Goal: Transaction & Acquisition: Purchase product/service

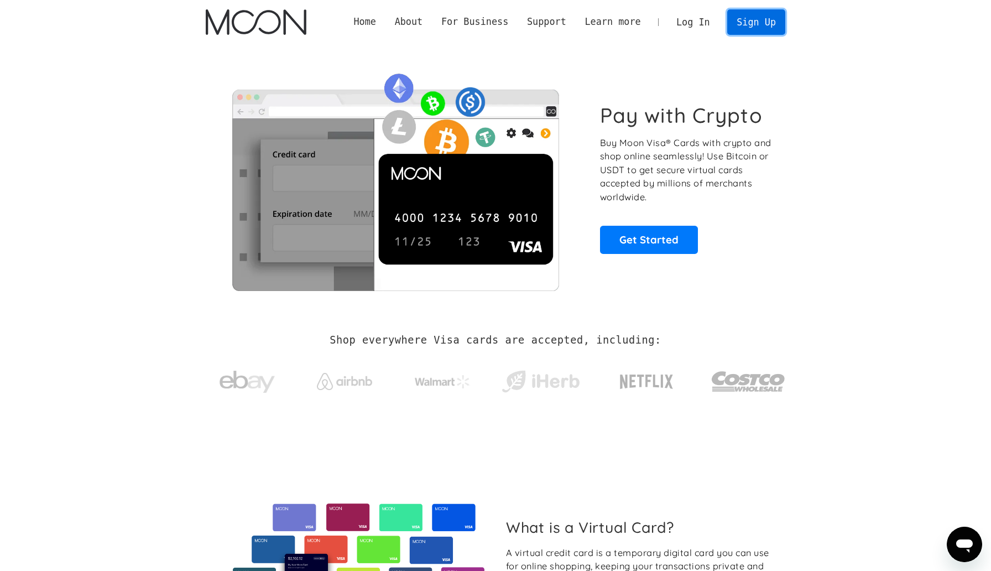
click at [743, 22] on link "Sign Up" at bounding box center [756, 21] width 58 height 25
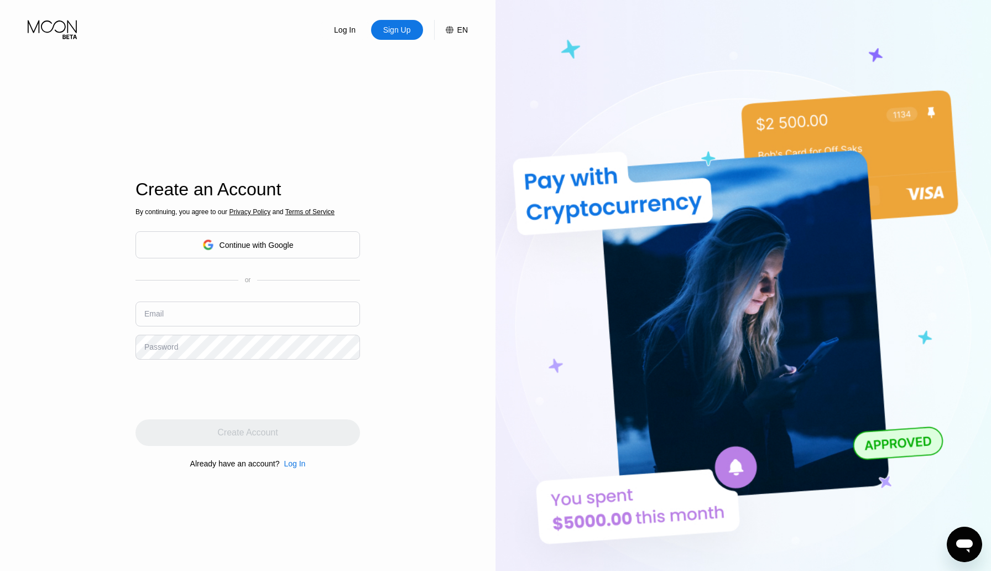
click at [252, 267] on div "By continuing, you agree to our Privacy Policy and Terms of Service Continue wi…" at bounding box center [248, 338] width 225 height 266
click at [258, 256] on div "Continue with Google" at bounding box center [248, 244] width 225 height 27
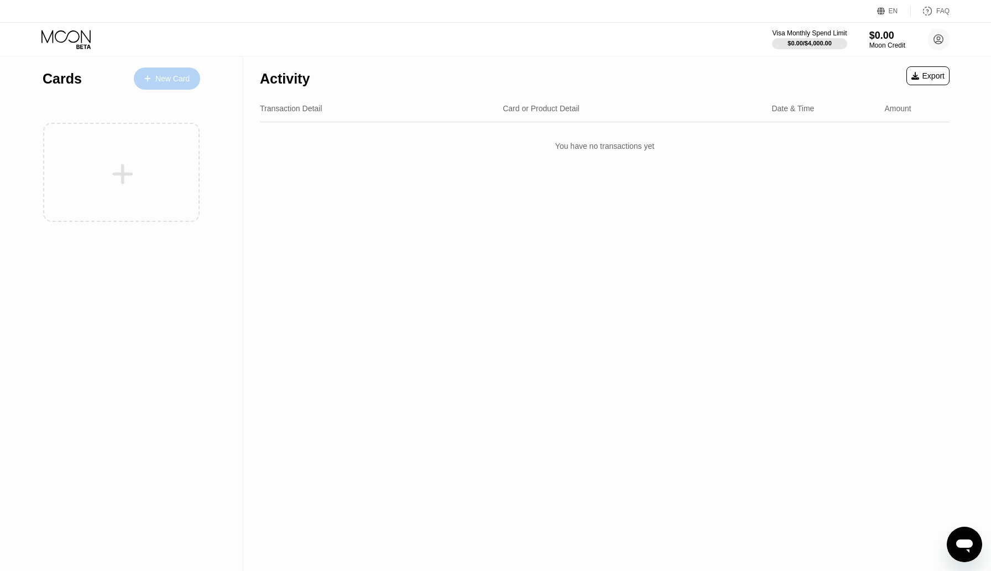
click at [164, 77] on div "New Card" at bounding box center [172, 78] width 34 height 9
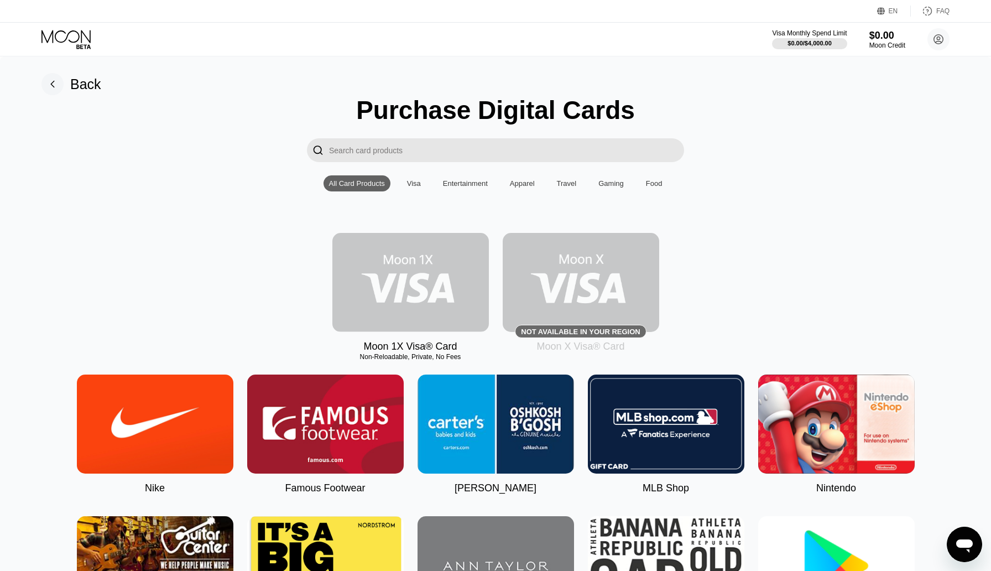
click at [441, 294] on img at bounding box center [410, 282] width 157 height 99
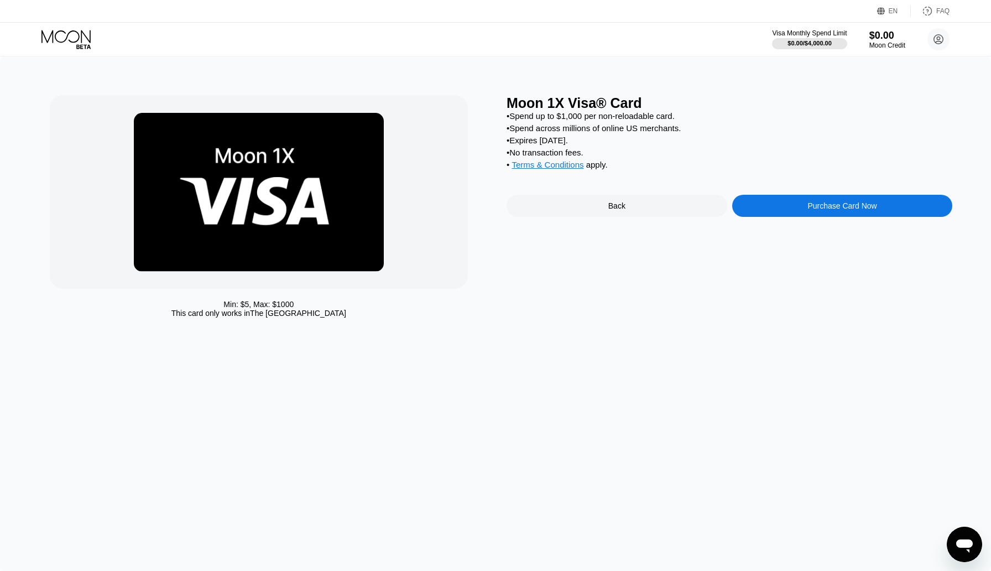
click at [840, 210] on div "Purchase Card Now" at bounding box center [842, 205] width 69 height 9
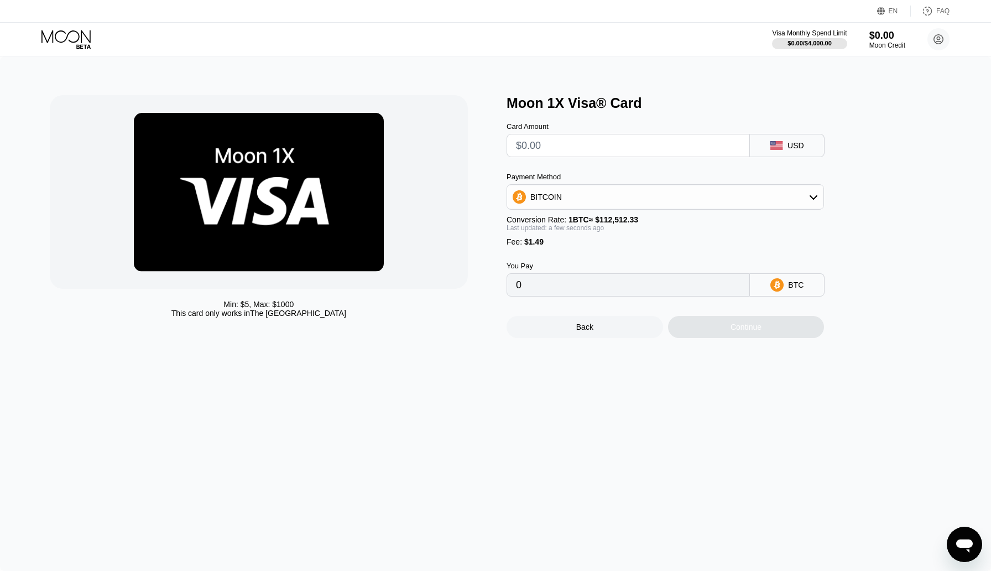
click at [635, 150] on input "text" at bounding box center [628, 145] width 225 height 22
click at [600, 200] on div "BITCOIN" at bounding box center [665, 197] width 316 height 22
click at [563, 246] on div "USDT on TRON" at bounding box center [665, 252] width 311 height 22
type input "0.00"
click at [620, 288] on input "0.00" at bounding box center [628, 285] width 225 height 22
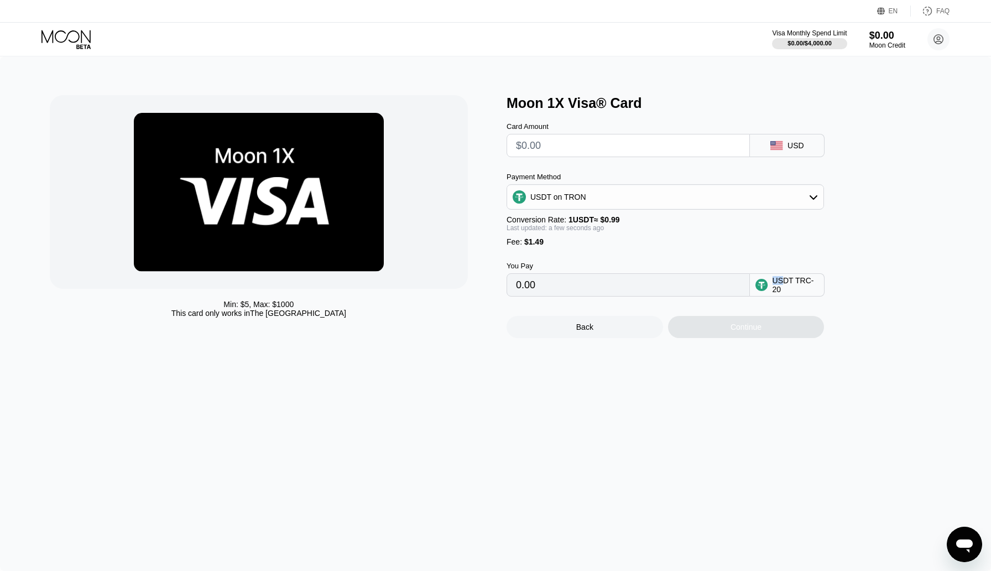
drag, startPoint x: 785, startPoint y: 284, endPoint x: 521, endPoint y: 281, distance: 264.4
click at [521, 281] on div "You Pay 0.00 USDT TRC-20" at bounding box center [684, 271] width 354 height 50
click at [695, 150] on input "text" at bounding box center [628, 145] width 225 height 22
type input "$5"
type input "6.56"
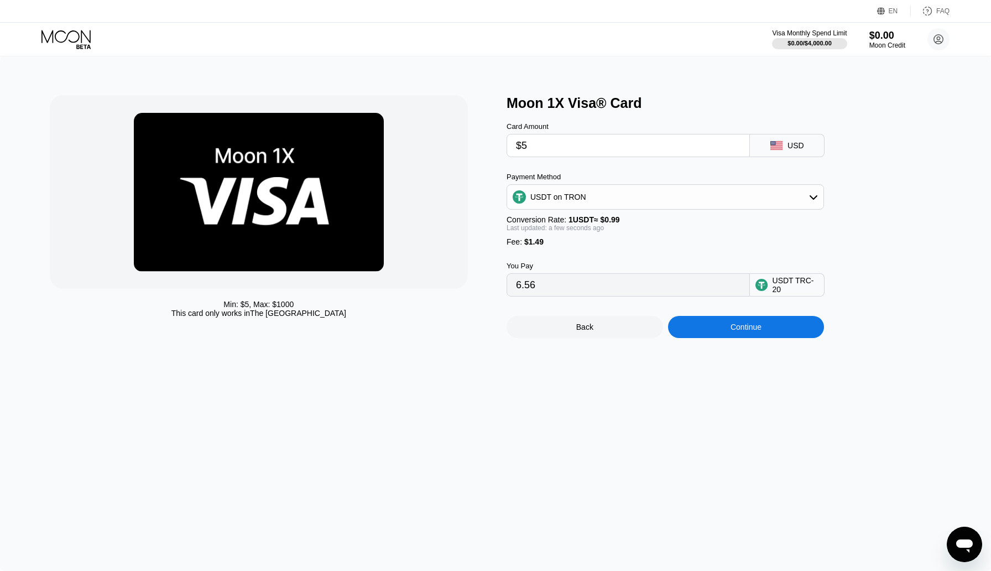
type input "$5"
click at [736, 331] on div "Continue" at bounding box center [746, 326] width 31 height 9
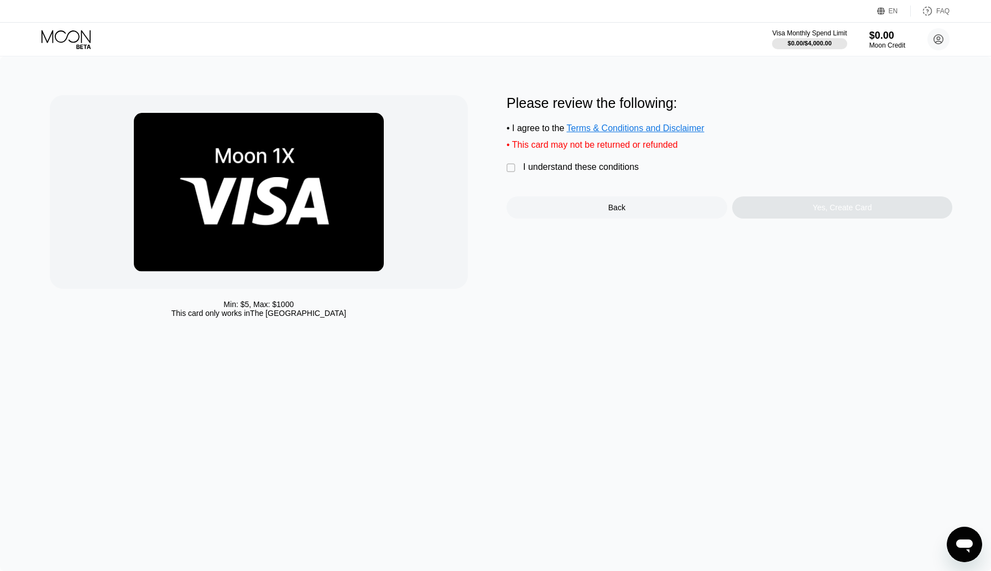
click at [502, 170] on div "Min: $ 5 , Max: $ 1000 This card only works in The United States Please review …" at bounding box center [496, 209] width 892 height 228
click at [510, 170] on div "" at bounding box center [512, 168] width 11 height 11
click at [845, 215] on div "Yes, Create Card" at bounding box center [842, 207] width 221 height 22
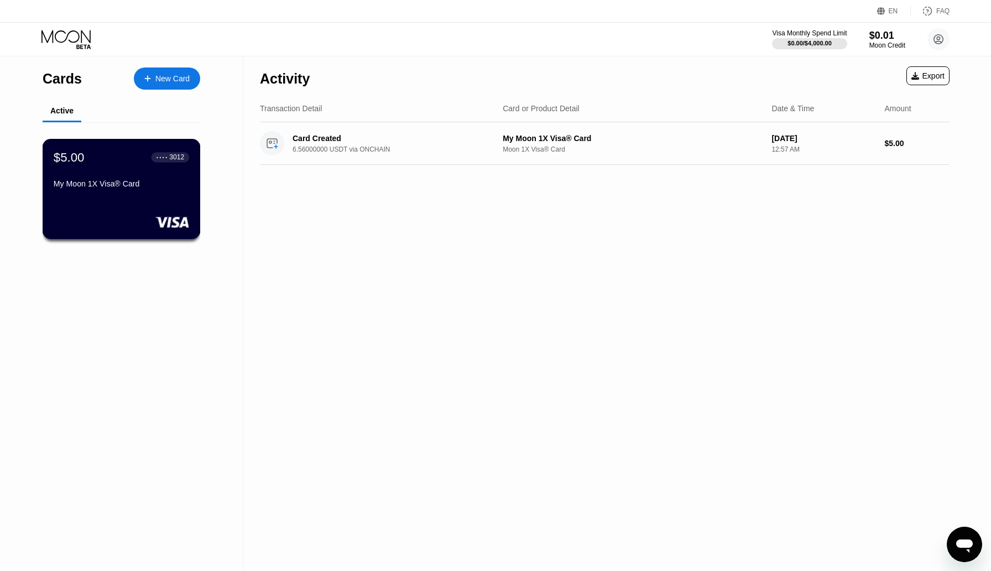
click at [144, 201] on div "$5.00 ● ● ● ● 3012 My Moon 1X Visa® Card" at bounding box center [122, 189] width 158 height 100
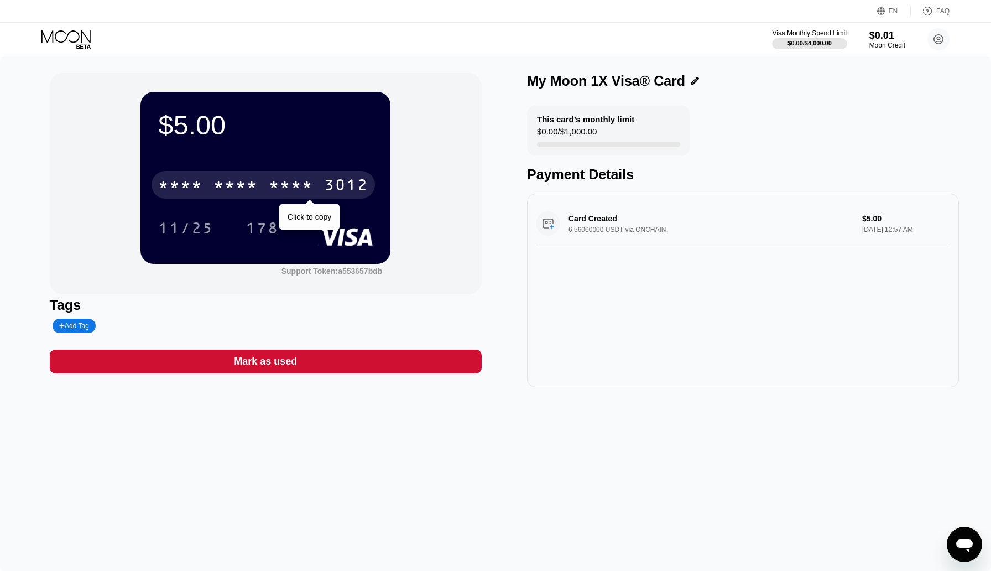
click at [274, 185] on div "* * * *" at bounding box center [291, 187] width 44 height 18
click at [337, 191] on div "3012" at bounding box center [346, 187] width 44 height 18
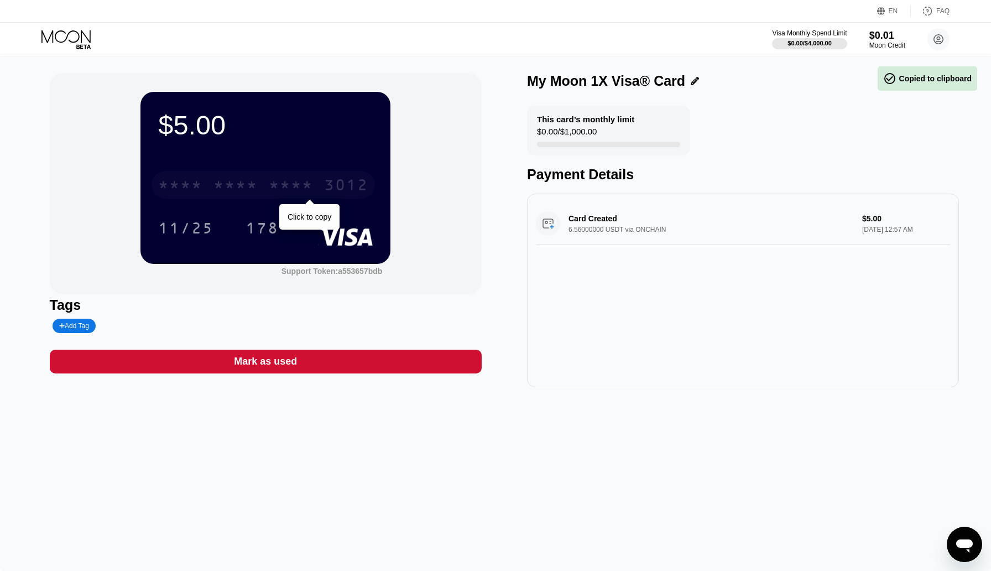
click at [358, 176] on div "* * * * * * * * * * * * 3012" at bounding box center [263, 185] width 223 height 28
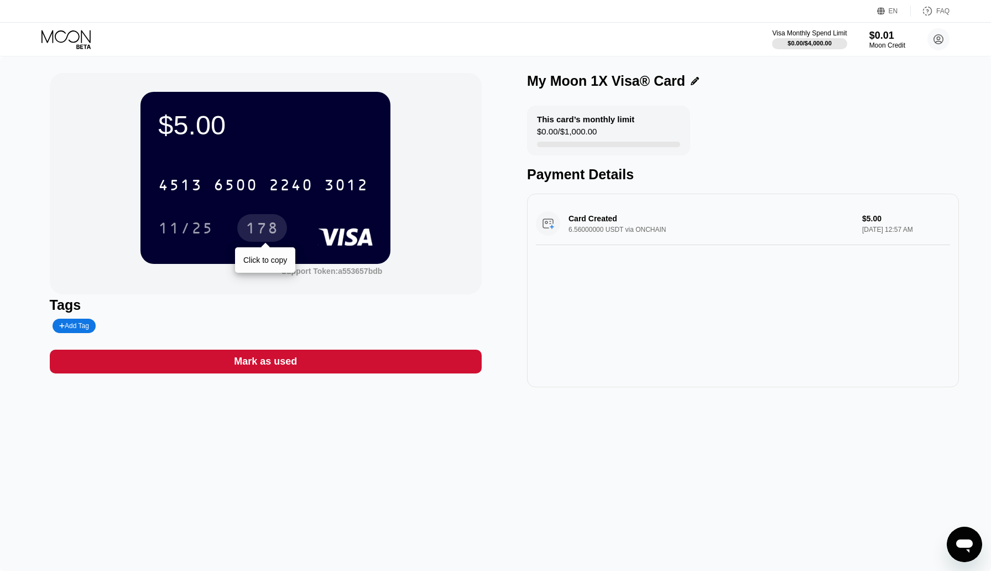
click at [259, 232] on div "178" at bounding box center [262, 230] width 33 height 18
click at [932, 43] on circle at bounding box center [939, 39] width 22 height 22
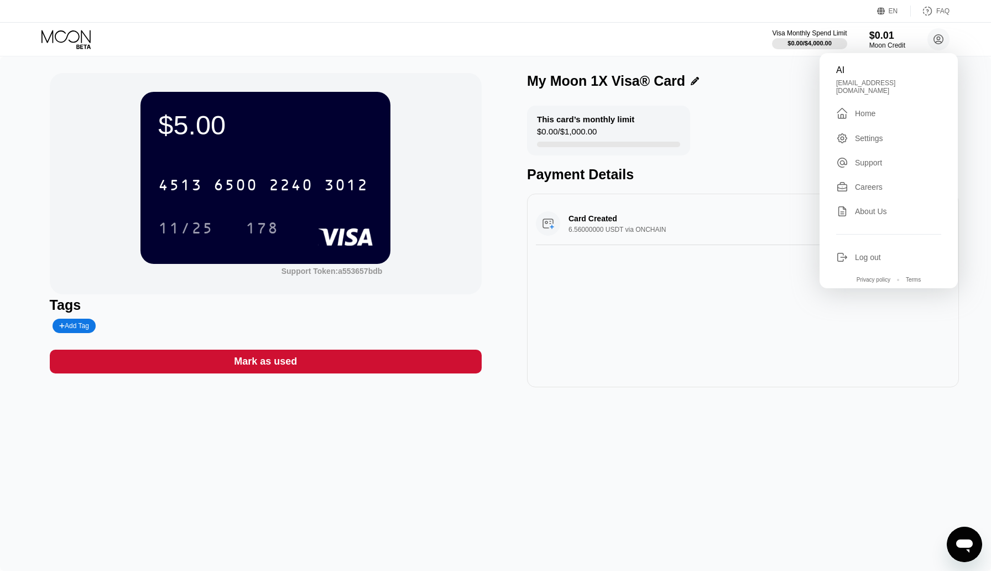
click at [292, 242] on div "178" at bounding box center [271, 228] width 50 height 28
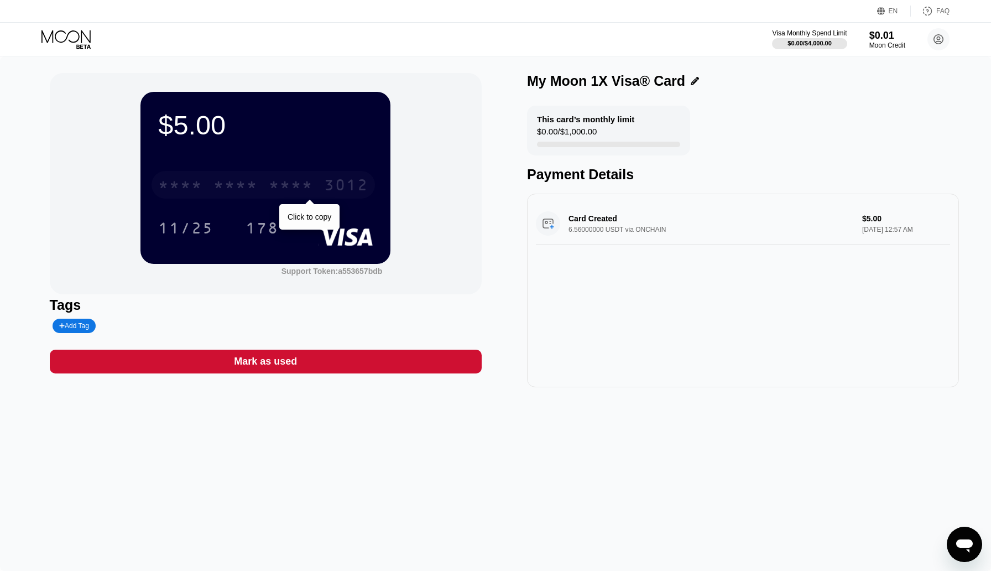
click at [316, 180] on div "* * * * * * * * * * * * 3012" at bounding box center [263, 185] width 223 height 28
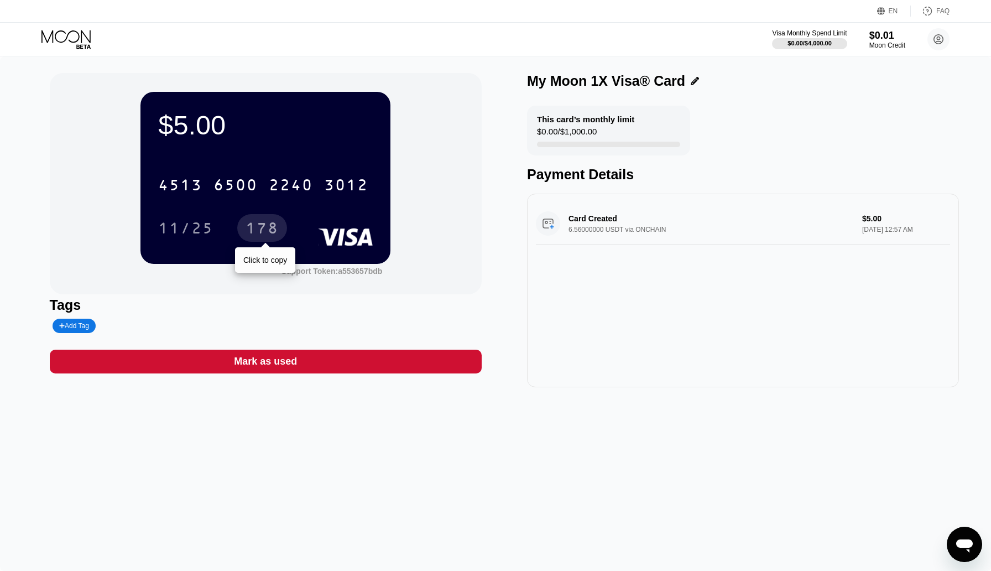
click at [256, 237] on div "178" at bounding box center [262, 230] width 33 height 18
